Goal: Information Seeking & Learning: Learn about a topic

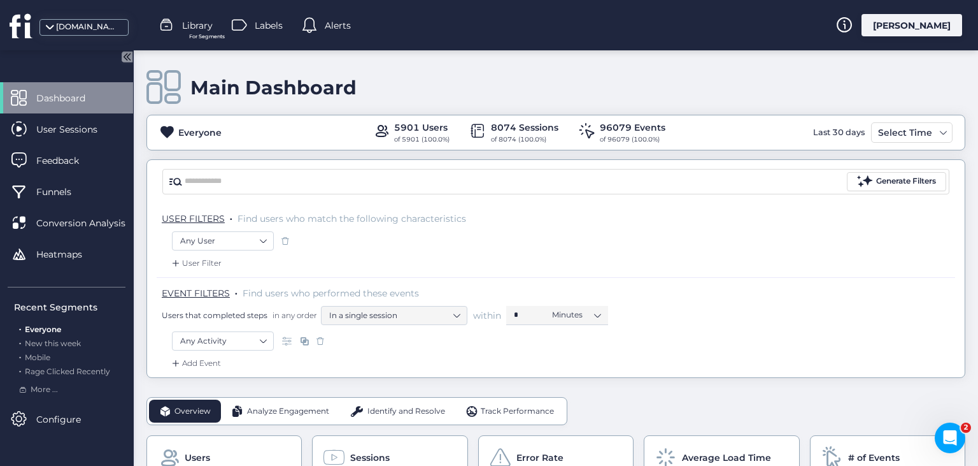
click at [962, 243] on div "USER FILTERS . Find users who match the following characteristics Any User User…" at bounding box center [556, 290] width 818 height 174
drag, startPoint x: 410, startPoint y: 409, endPoint x: 573, endPoint y: 411, distance: 163.1
click at [410, 410] on span "Identify and Resolve" at bounding box center [407, 411] width 78 height 12
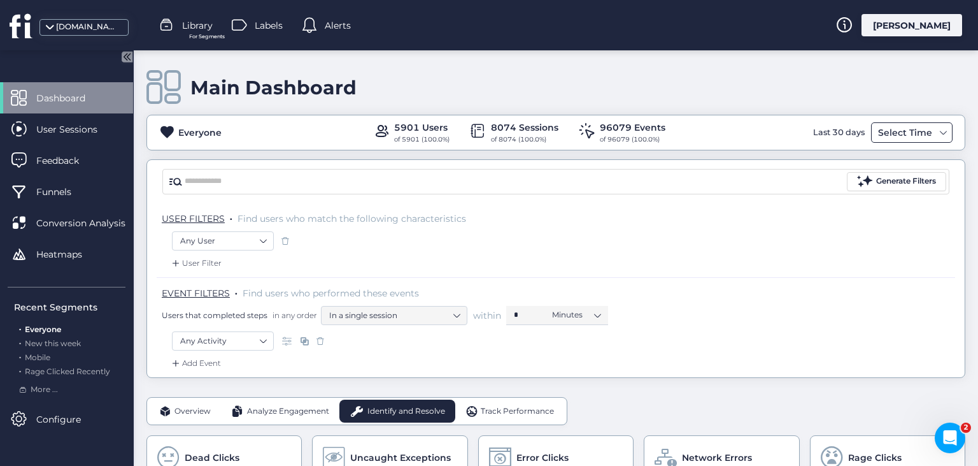
click at [923, 136] on div "Select Time" at bounding box center [905, 132] width 61 height 15
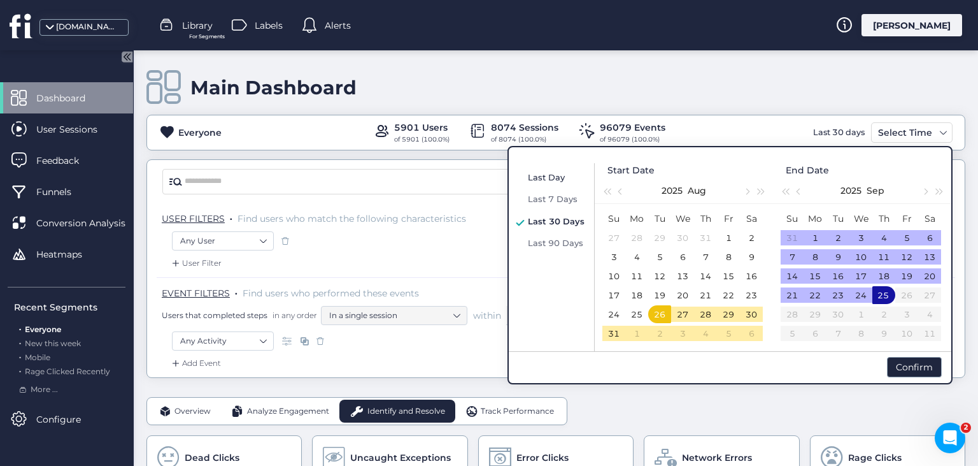
click at [540, 176] on span "Last Day" at bounding box center [546, 177] width 37 height 10
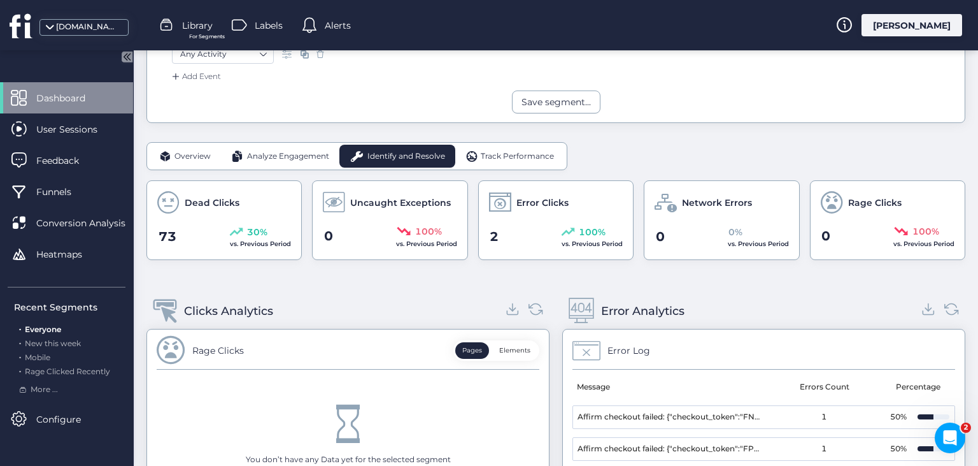
scroll to position [285, 0]
click at [951, 443] on icon "Open Intercom Messenger" at bounding box center [948, 435] width 21 height 21
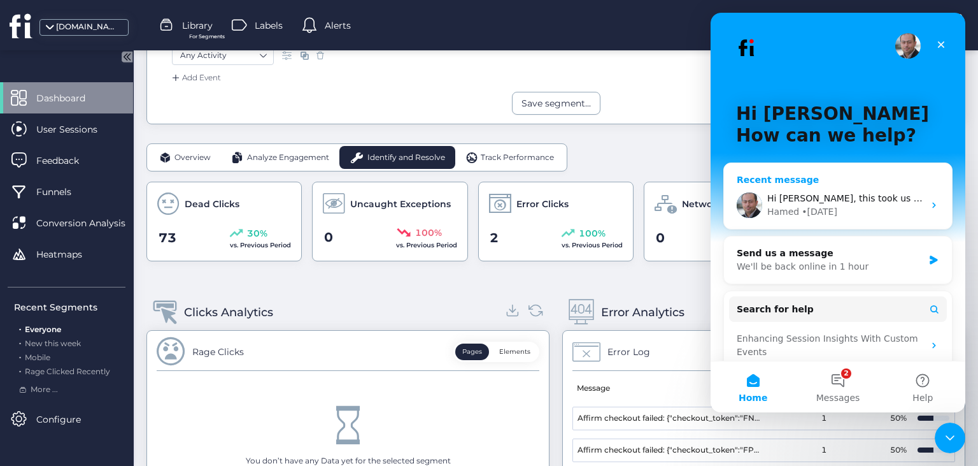
click at [920, 205] on div "Hi [PERSON_NAME], this took us a while to find an edge case where some errors a…" at bounding box center [846, 198] width 157 height 13
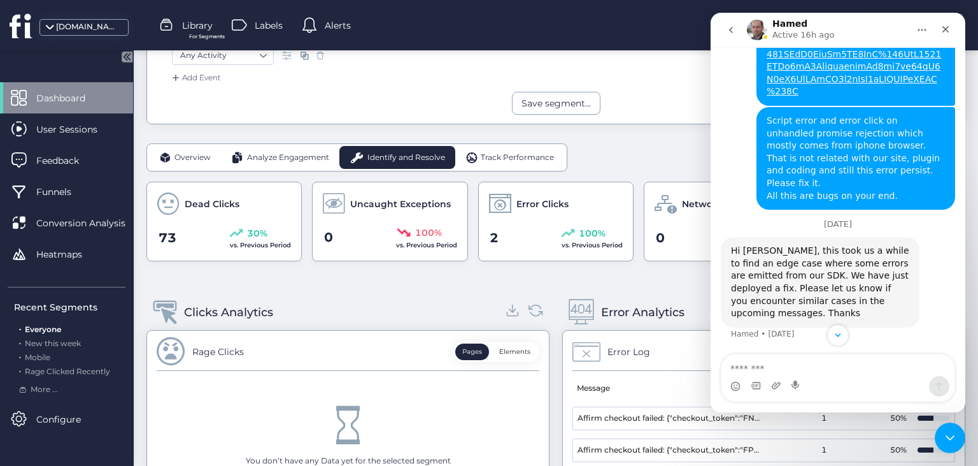
scroll to position [1708, 0]
drag, startPoint x: 948, startPoint y: 441, endPoint x: 958, endPoint y: 442, distance: 10.2
click at [948, 442] on icon "Close Intercom Messenger" at bounding box center [948, 435] width 15 height 15
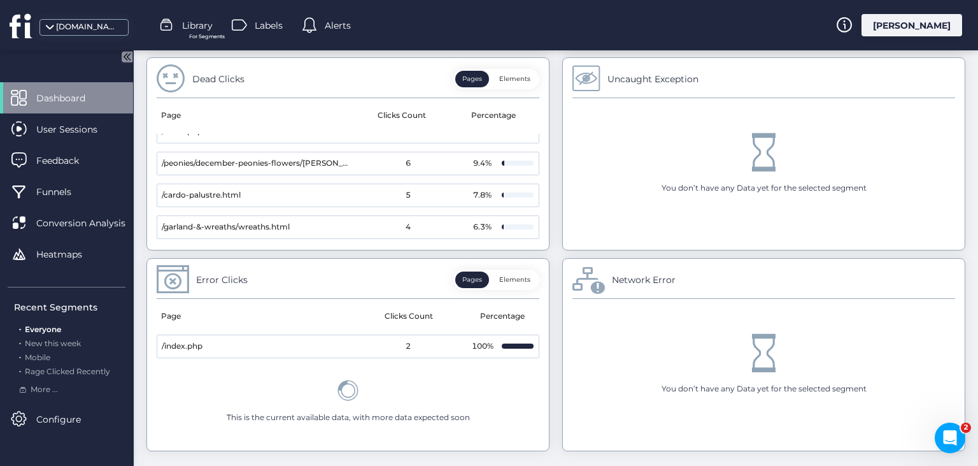
scroll to position [0, 0]
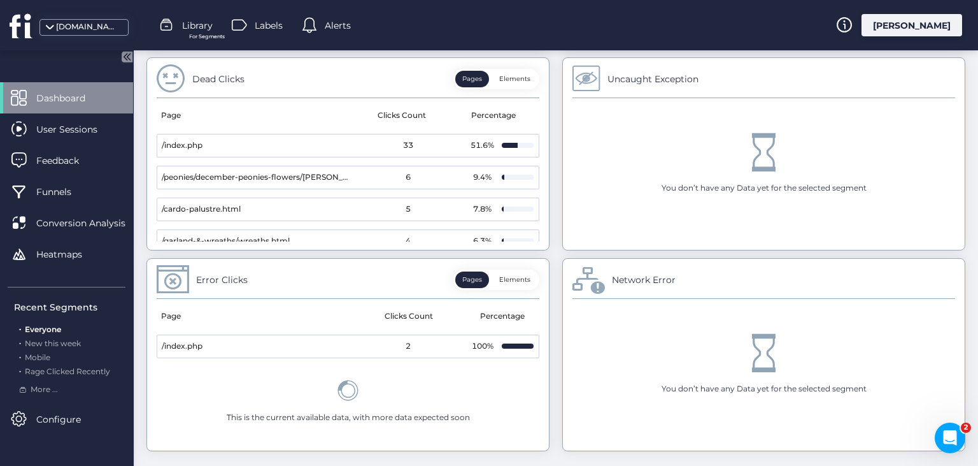
click at [516, 74] on button "Elements" at bounding box center [514, 79] width 45 height 17
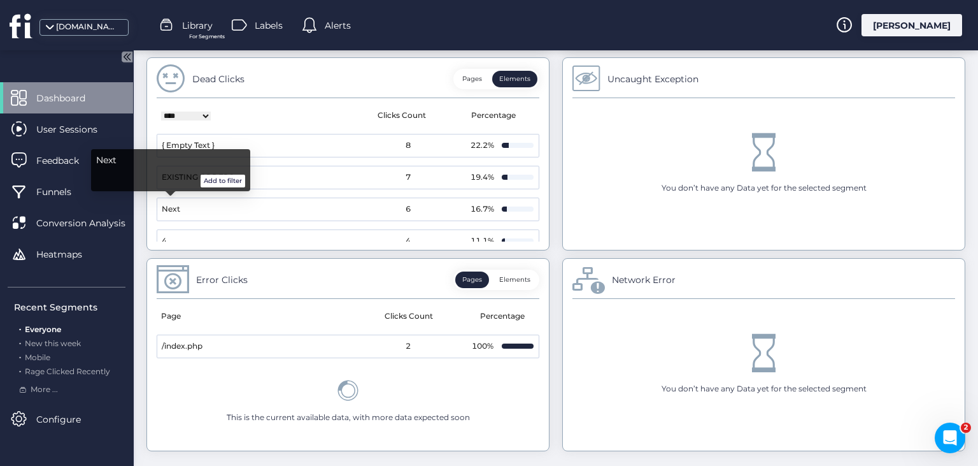
click at [222, 183] on button "Add to filter" at bounding box center [223, 181] width 45 height 13
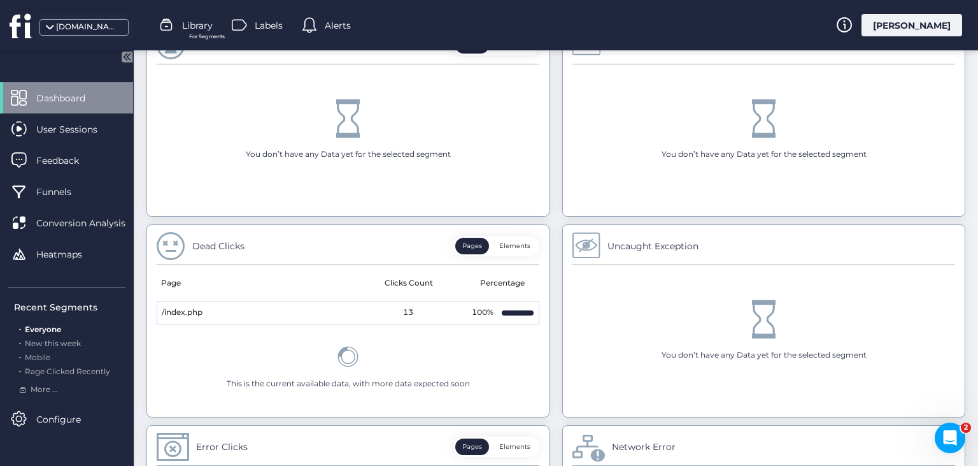
scroll to position [517, 0]
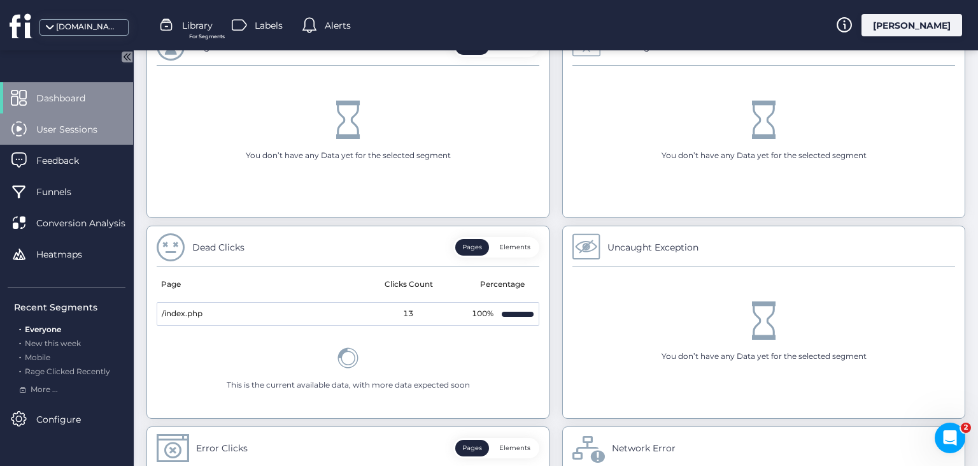
click at [79, 133] on span "User Sessions" at bounding box center [76, 129] width 80 height 14
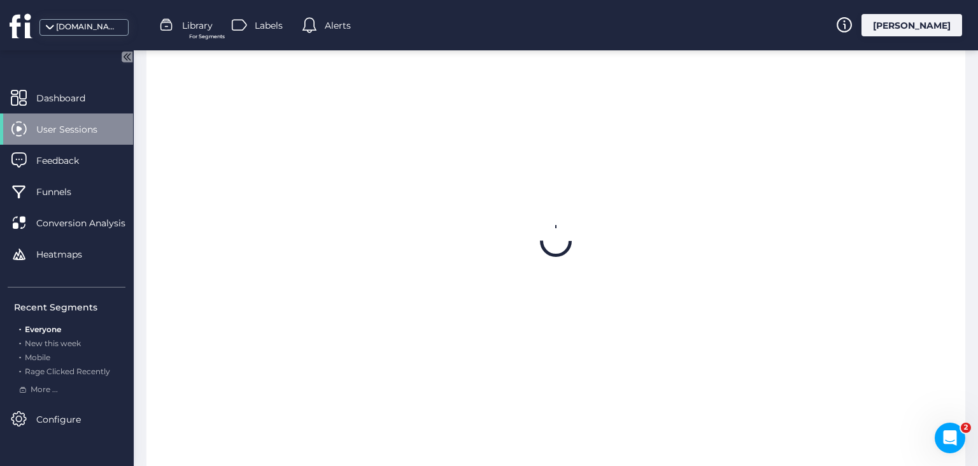
scroll to position [211, 0]
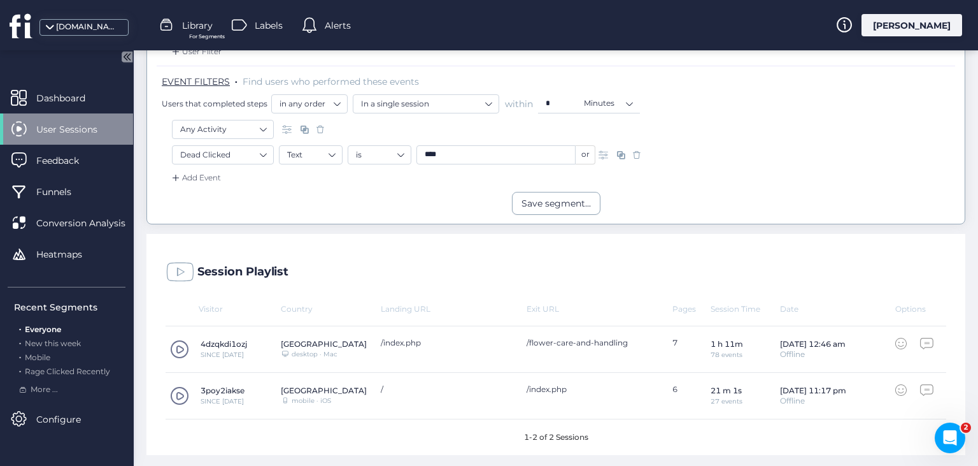
click at [183, 396] on span at bounding box center [179, 395] width 19 height 19
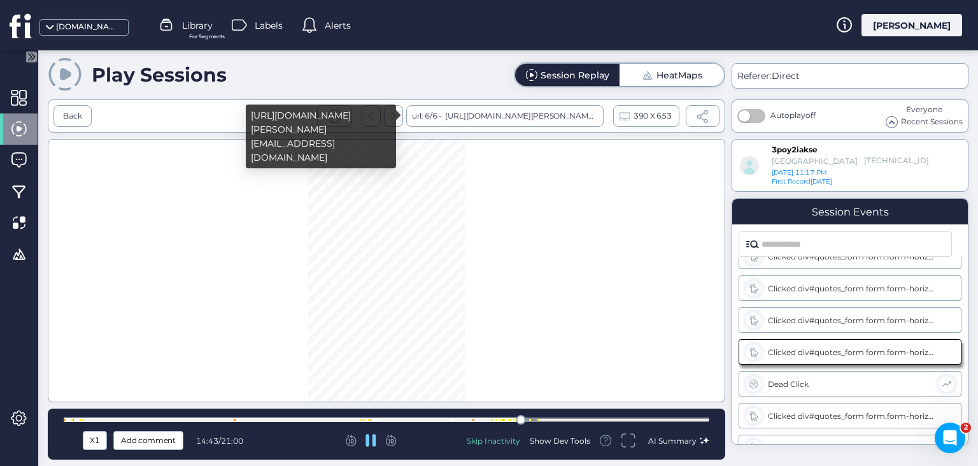
scroll to position [880, 0]
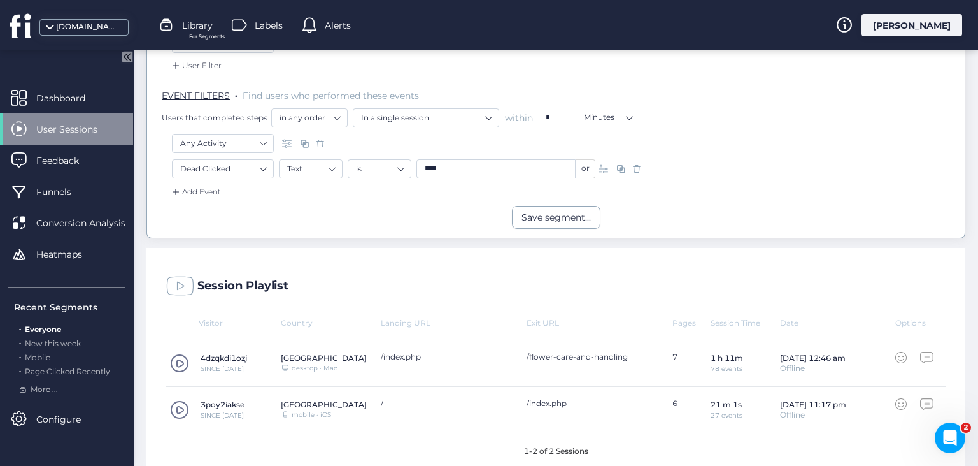
scroll to position [211, 0]
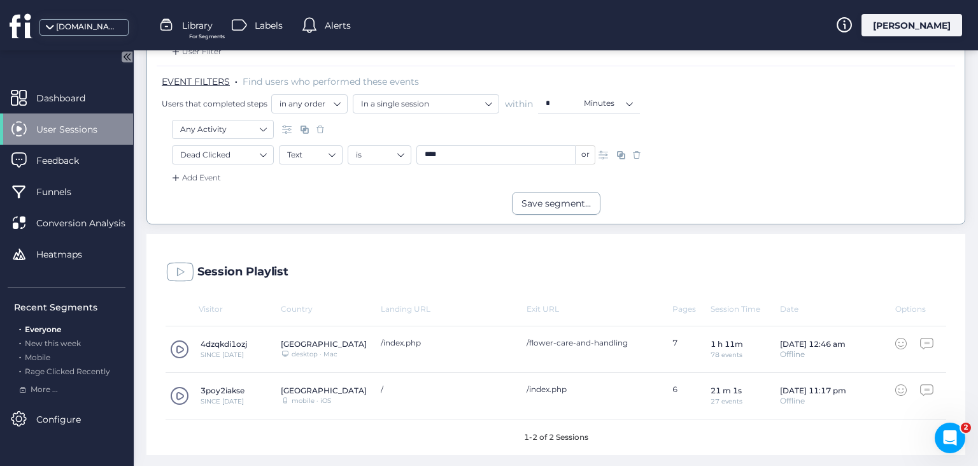
click at [177, 343] on span at bounding box center [179, 348] width 19 height 19
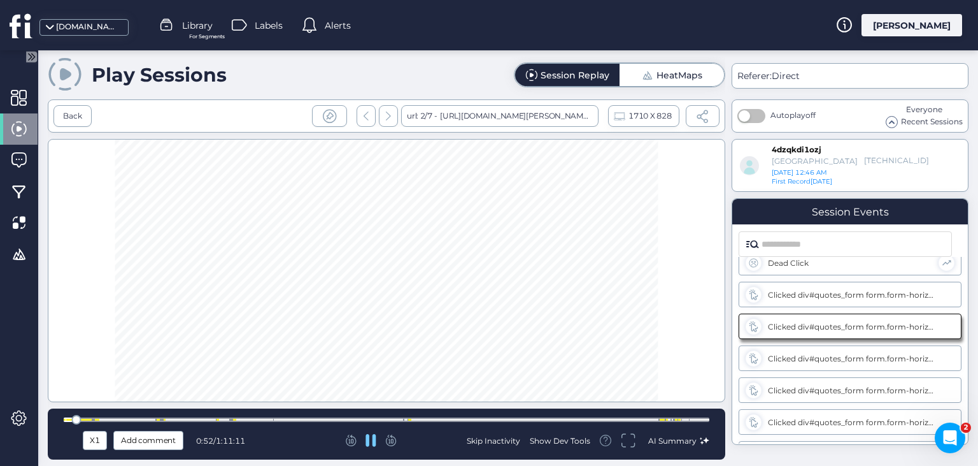
scroll to position [432, 0]
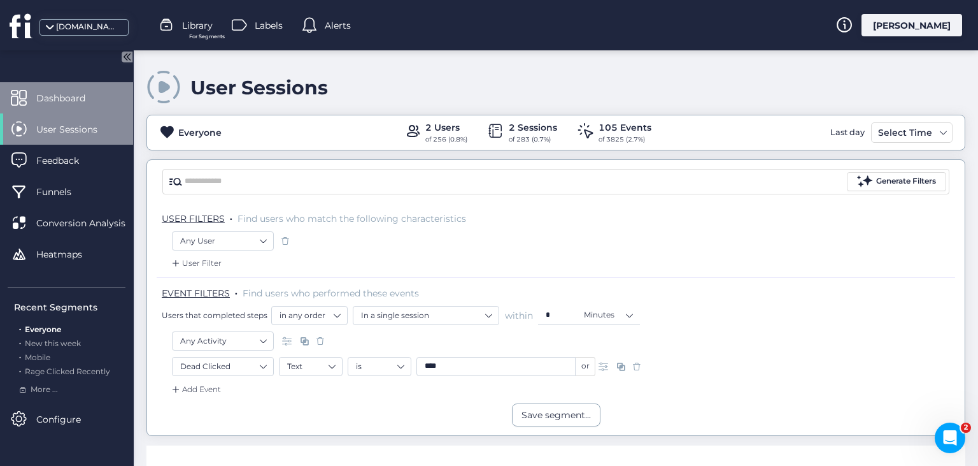
click at [70, 91] on span "Dashboard" at bounding box center [70, 98] width 68 height 14
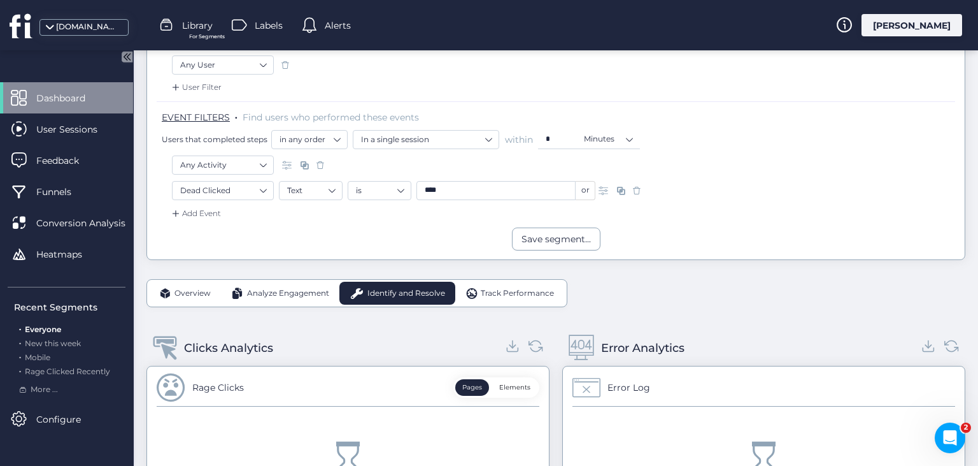
scroll to position [173, 0]
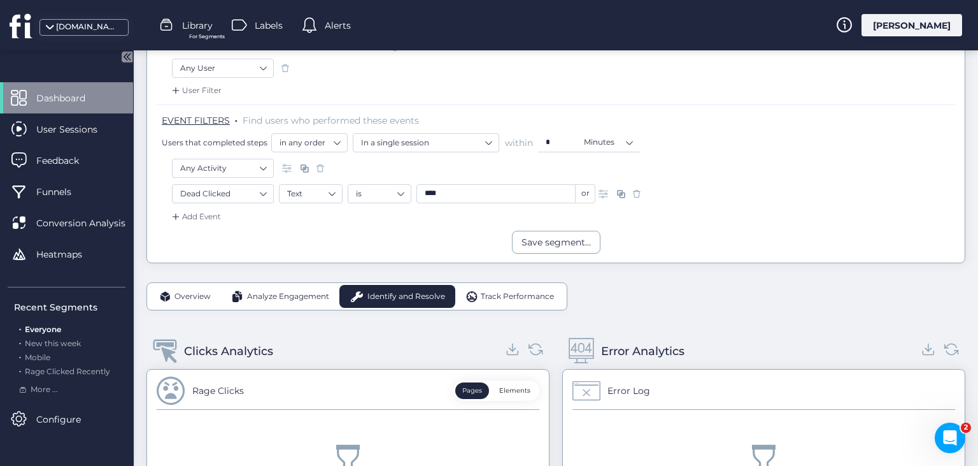
click at [638, 190] on span at bounding box center [637, 193] width 13 height 13
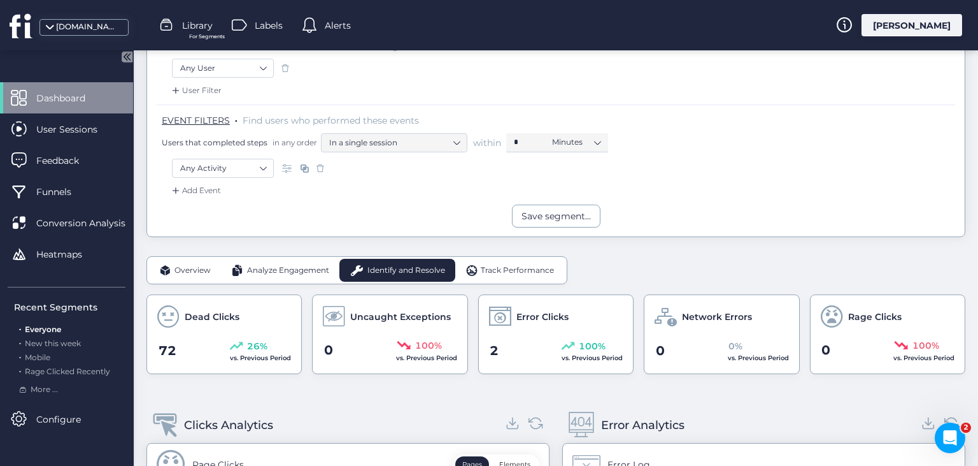
drag, startPoint x: 317, startPoint y: 166, endPoint x: 349, endPoint y: 210, distance: 54.3
click at [318, 166] on span at bounding box center [320, 168] width 13 height 13
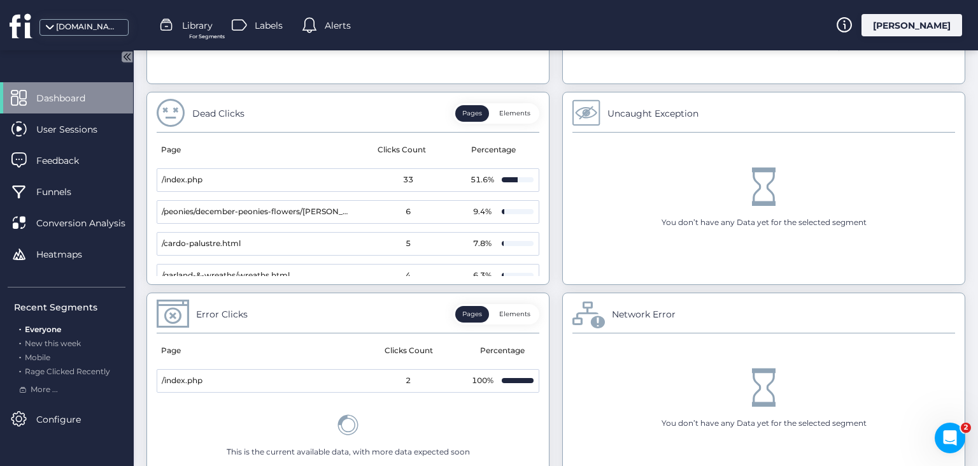
scroll to position [786, 0]
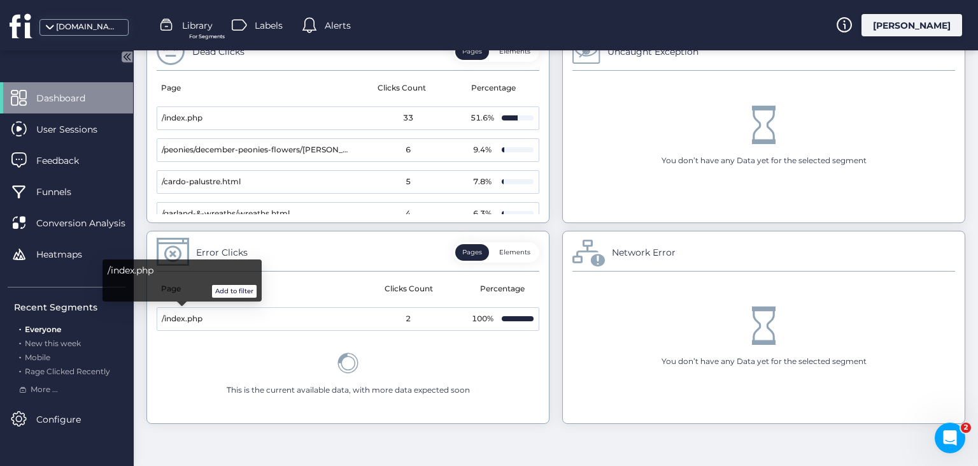
click at [221, 292] on button "Add to filter" at bounding box center [234, 291] width 45 height 13
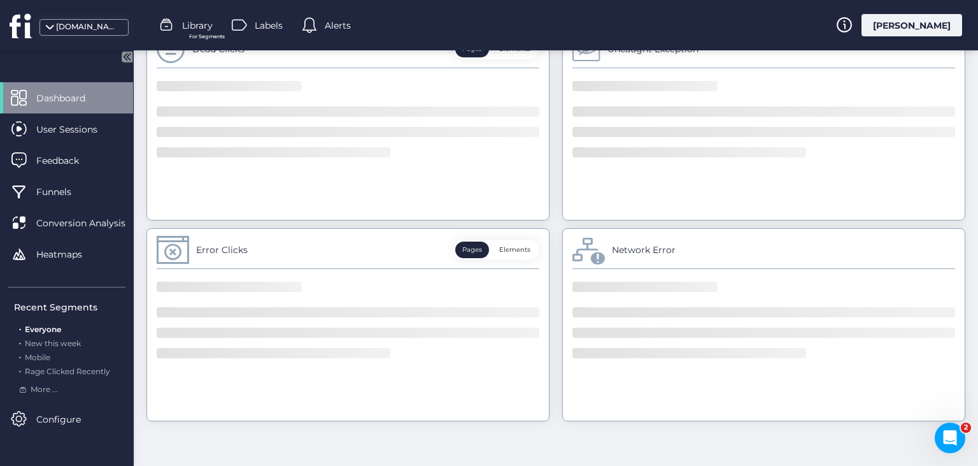
scroll to position [734, 0]
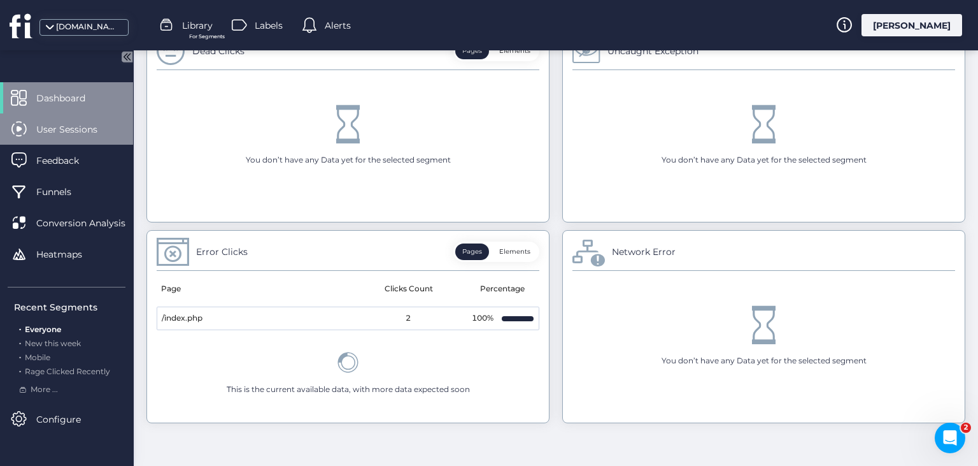
click at [34, 134] on div "User Sessions" at bounding box center [66, 128] width 133 height 31
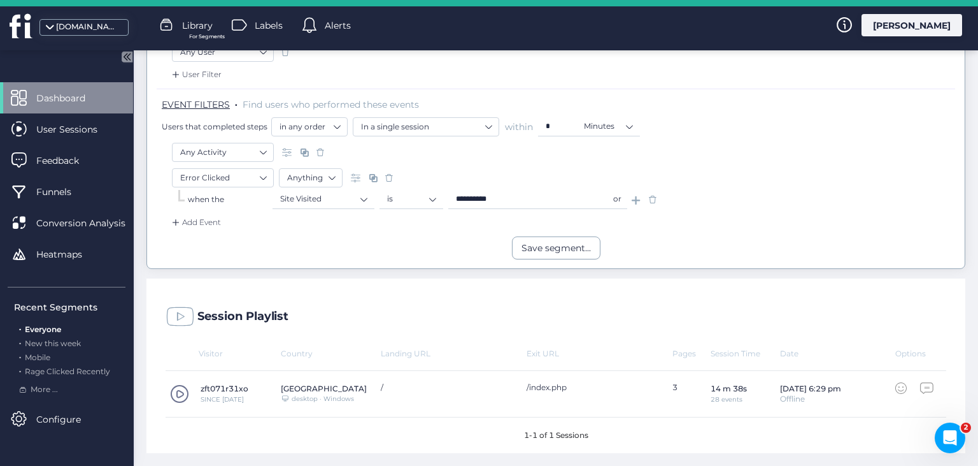
scroll to position [187, 0]
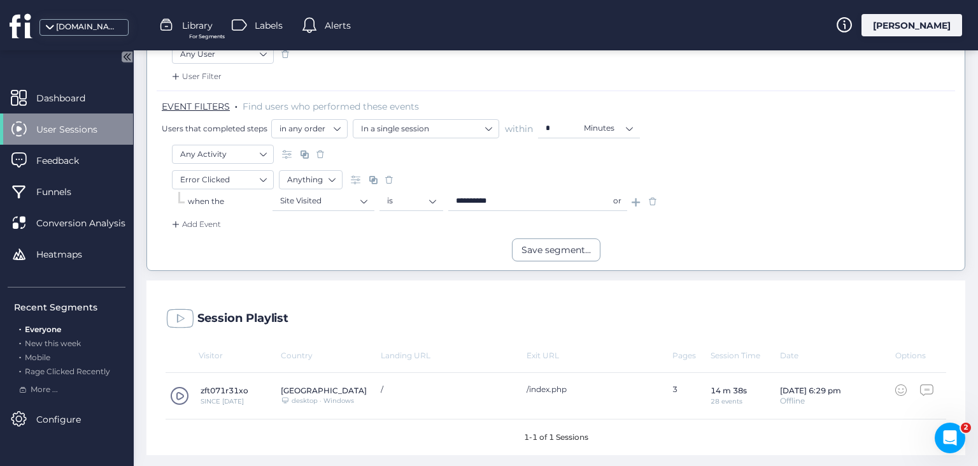
click at [178, 392] on span at bounding box center [179, 395] width 19 height 19
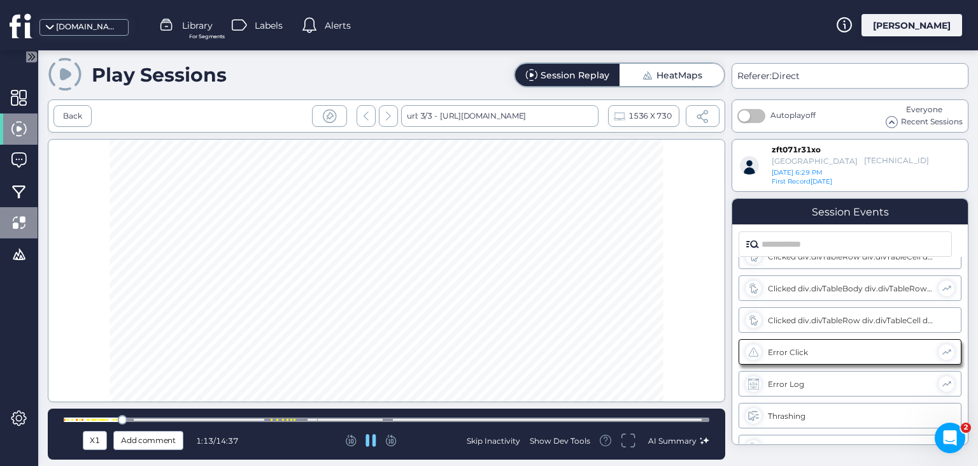
scroll to position [625, 0]
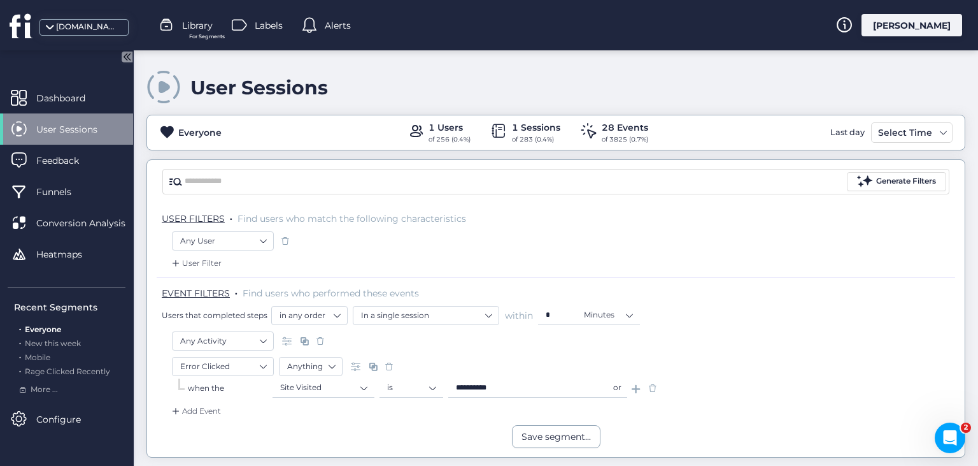
click at [653, 386] on span at bounding box center [653, 388] width 13 height 13
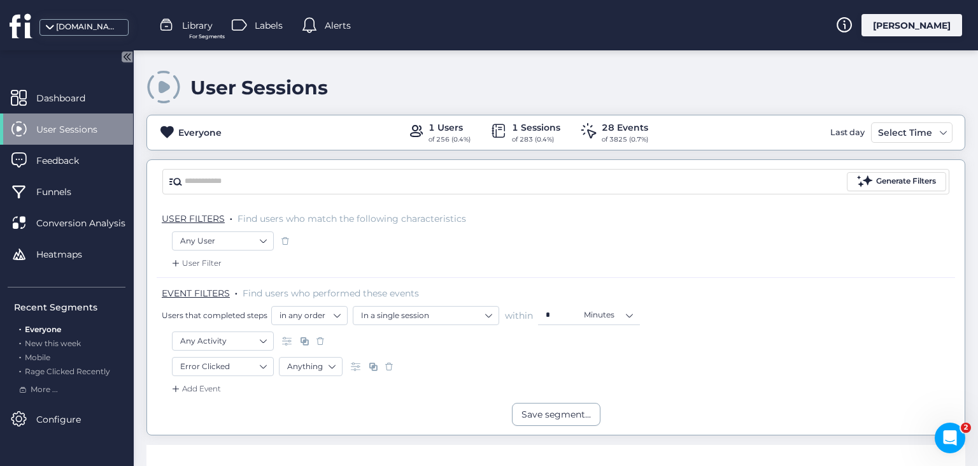
click at [389, 366] on span at bounding box center [389, 366] width 13 height 13
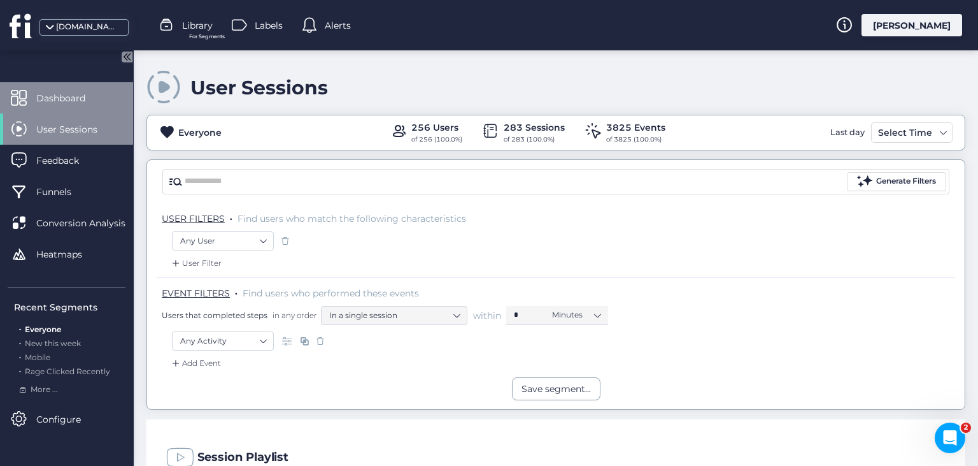
click at [66, 100] on span "Dashboard" at bounding box center [70, 98] width 68 height 14
